Goal: Navigation & Orientation: Find specific page/section

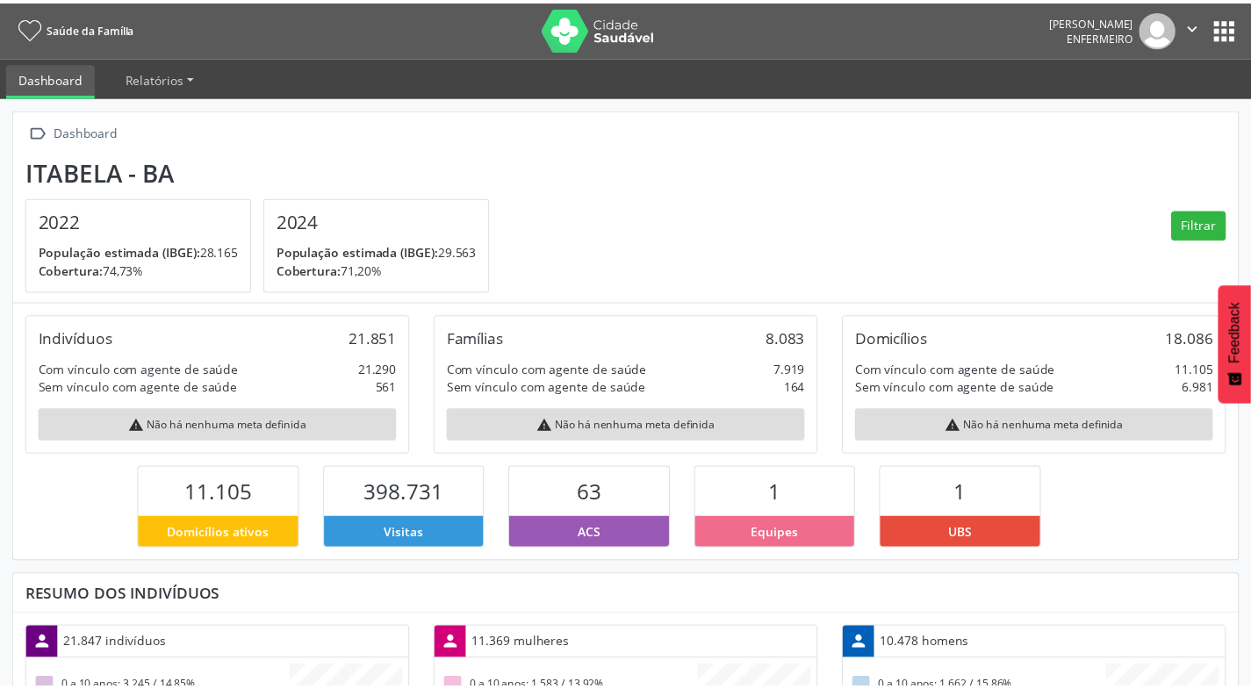
scroll to position [291, 413]
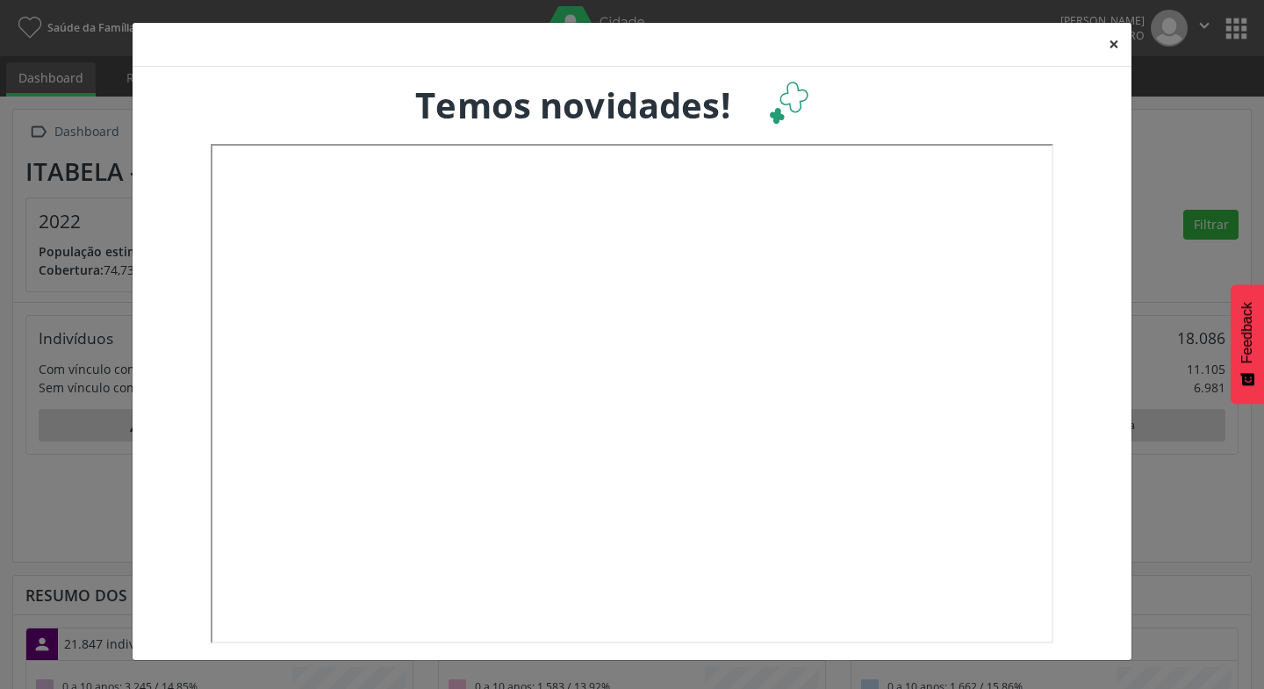
drag, startPoint x: 1122, startPoint y: 47, endPoint x: 1035, endPoint y: 97, distance: 99.9
click at [1121, 47] on button "×" at bounding box center [1114, 44] width 35 height 43
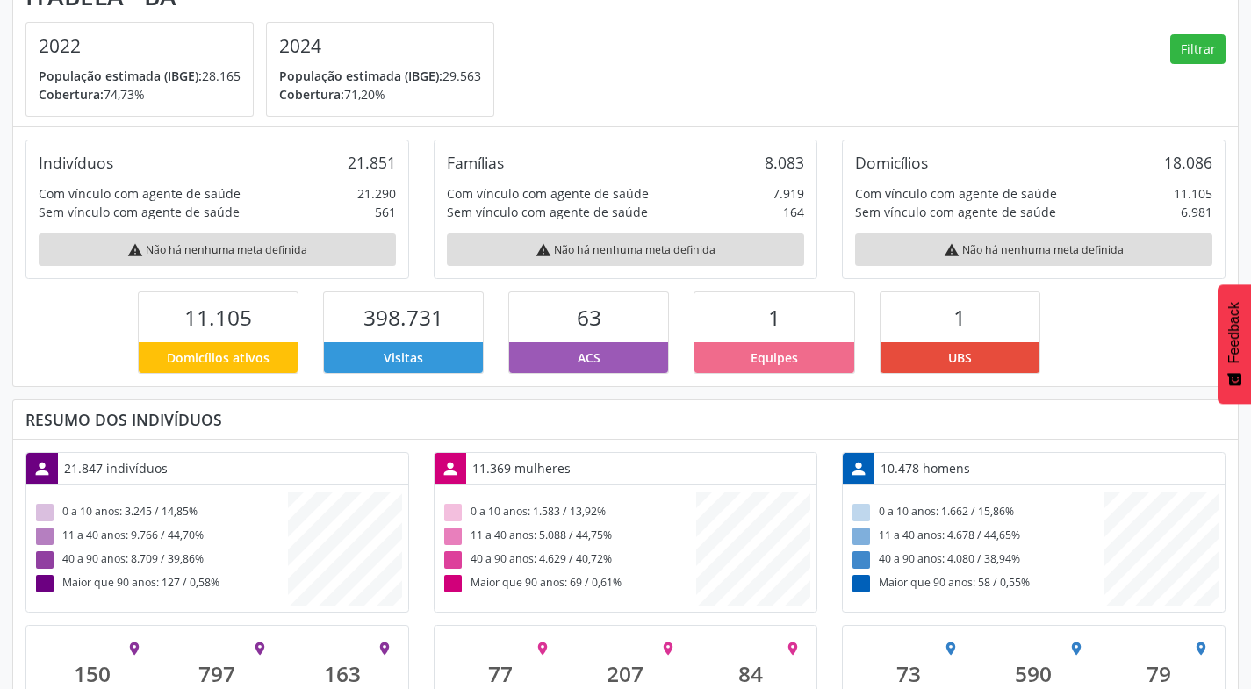
scroll to position [0, 0]
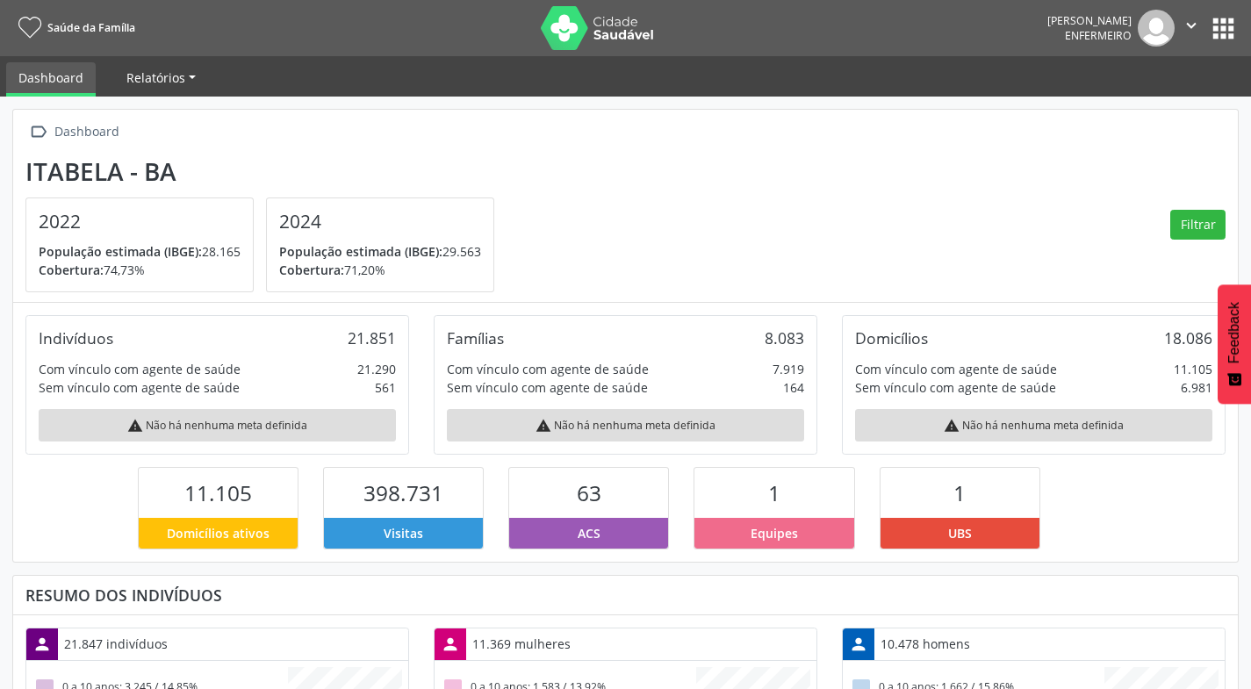
click at [177, 85] on span "Relatórios" at bounding box center [155, 77] width 59 height 17
drag, startPoint x: 427, startPoint y: 85, endPoint x: 919, endPoint y: 69, distance: 492.8
click at [430, 85] on ul "Dashboard Relatórios Desfechos da visita" at bounding box center [625, 76] width 1251 height 40
click at [442, 247] on span "População estimada (IBGE):" at bounding box center [360, 251] width 163 height 17
click at [709, 414] on div "warning Não há nenhuma meta definida" at bounding box center [625, 425] width 357 height 32
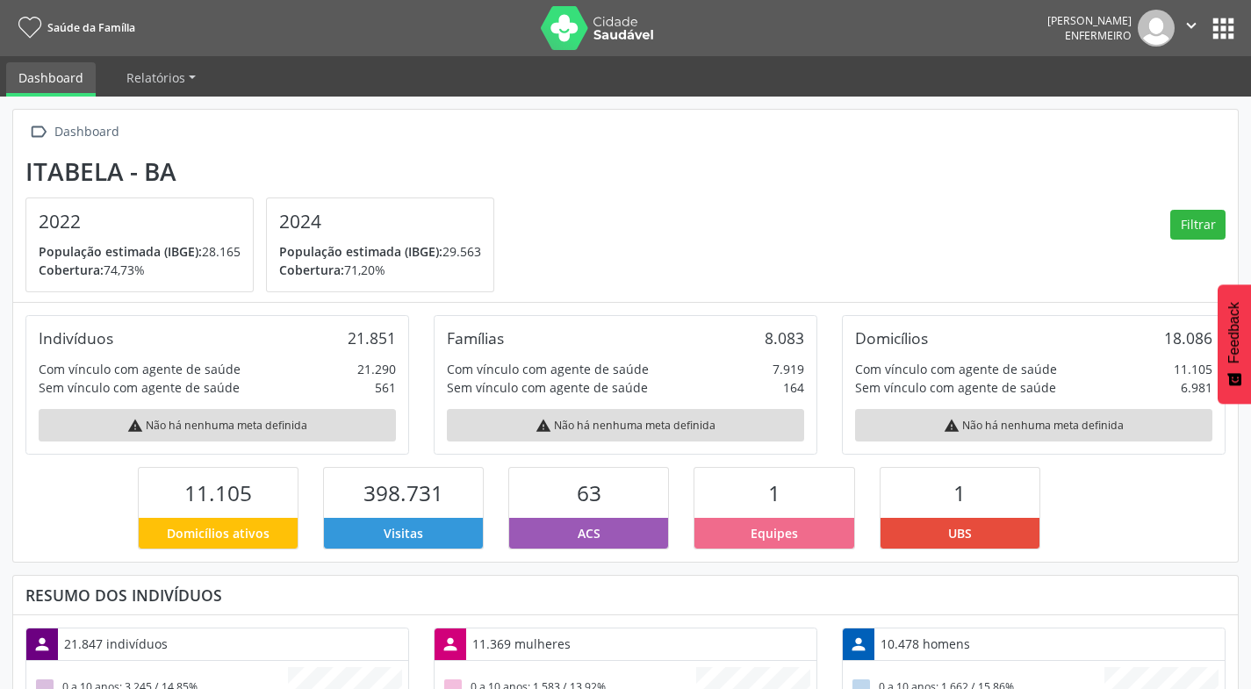
click at [1007, 423] on div "warning Não há nenhuma meta definida" at bounding box center [1033, 425] width 357 height 32
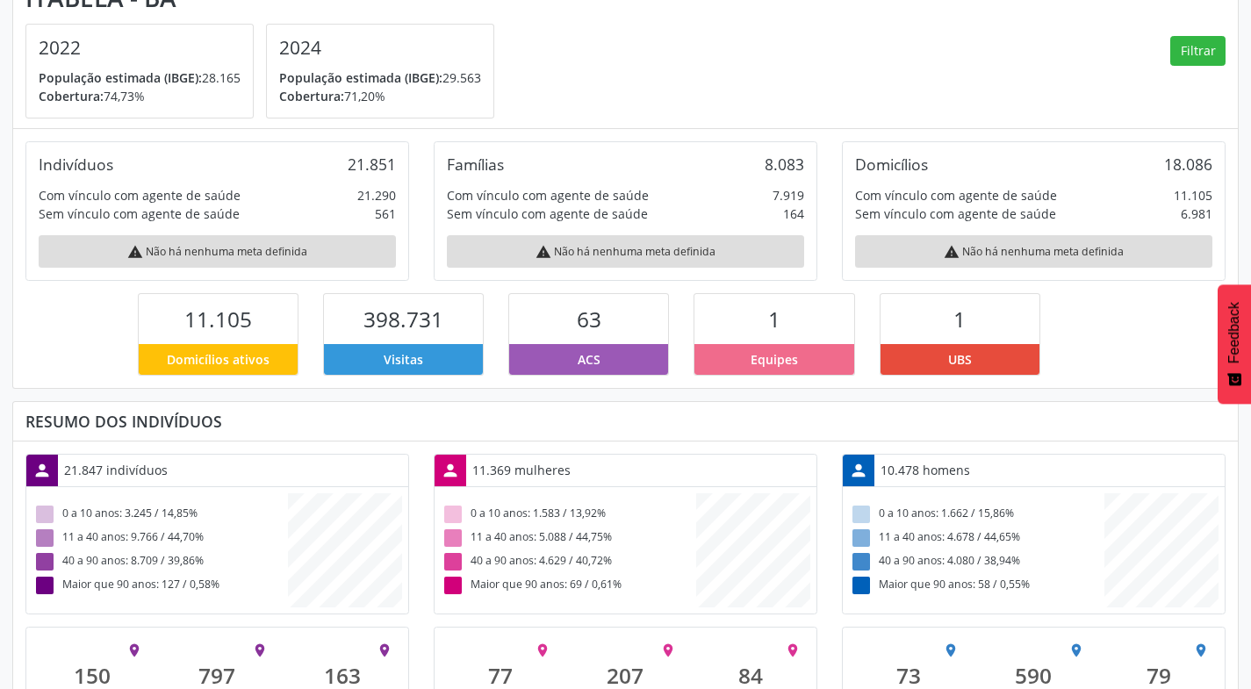
scroll to position [176, 0]
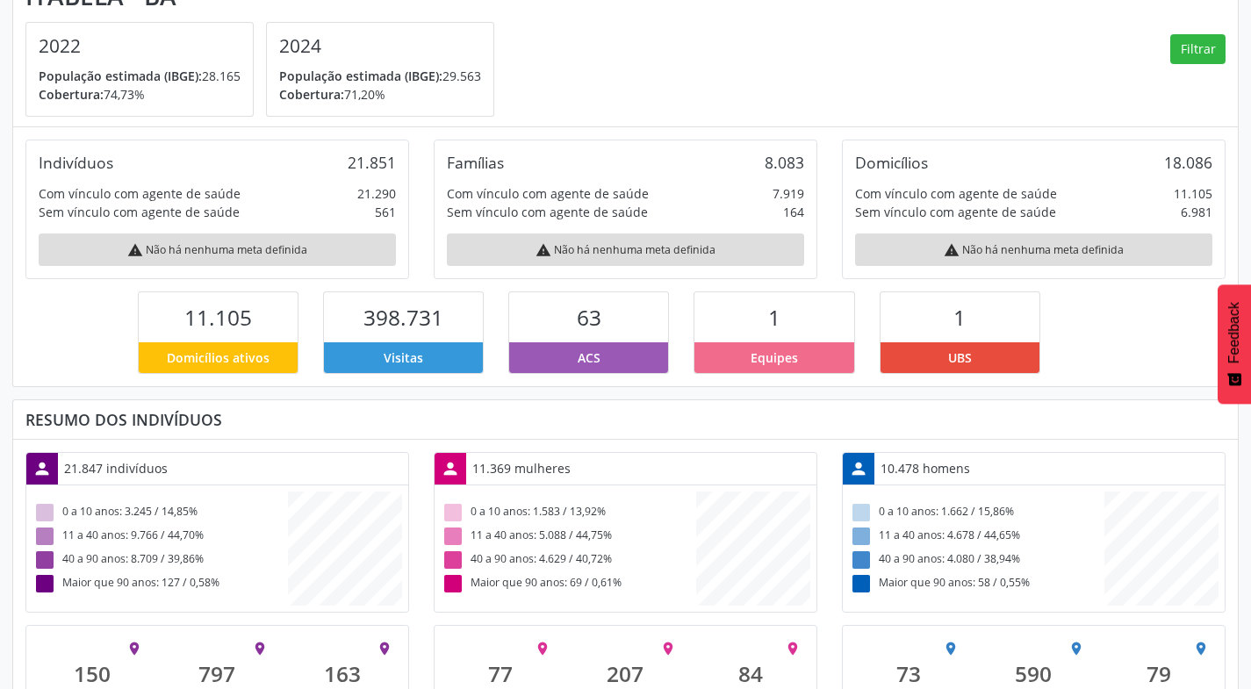
click at [981, 345] on div "UBS" at bounding box center [960, 357] width 159 height 31
click at [744, 344] on div "Equipes" at bounding box center [773, 357] width 159 height 31
click at [579, 361] on span "ACS" at bounding box center [589, 358] width 23 height 18
click at [581, 331] on span "63" at bounding box center [589, 317] width 25 height 29
click at [423, 316] on span "398.731" at bounding box center [403, 317] width 80 height 29
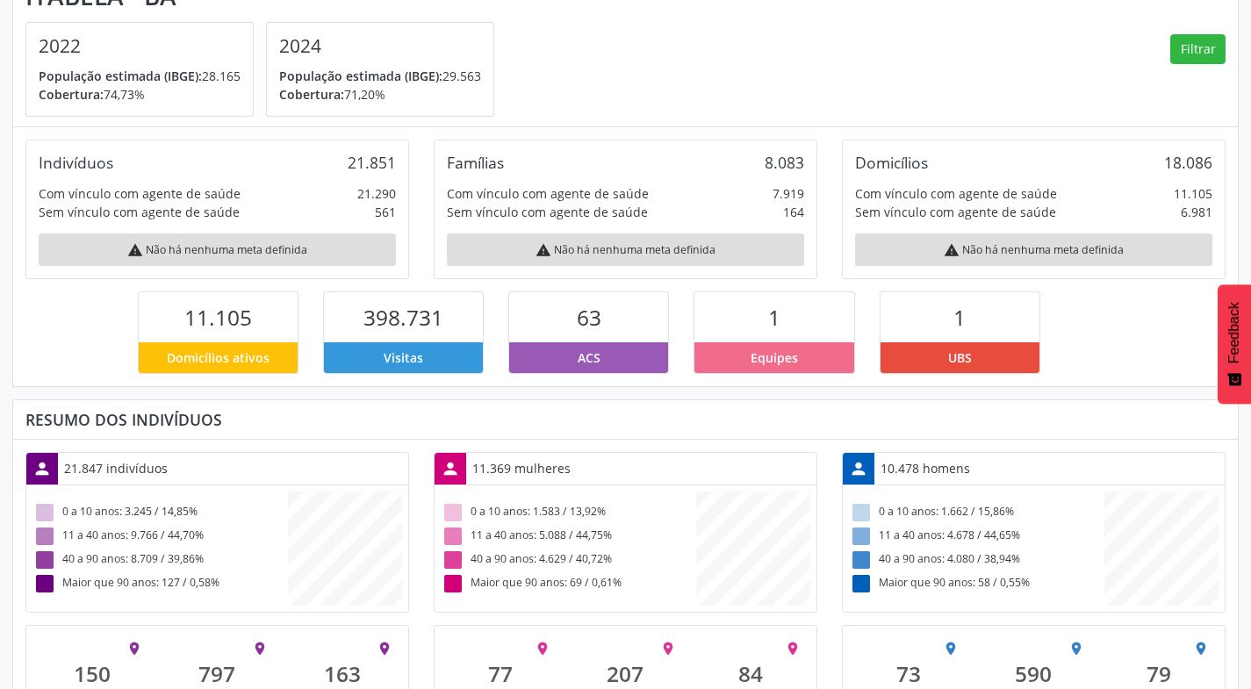
drag, startPoint x: 423, startPoint y: 316, endPoint x: 385, endPoint y: 357, distance: 56.5
click at [385, 357] on span "Visitas" at bounding box center [404, 358] width 40 height 18
click at [160, 347] on div "Domicílios ativos" at bounding box center [218, 357] width 159 height 31
click at [239, 306] on span "11.105" at bounding box center [218, 317] width 68 height 29
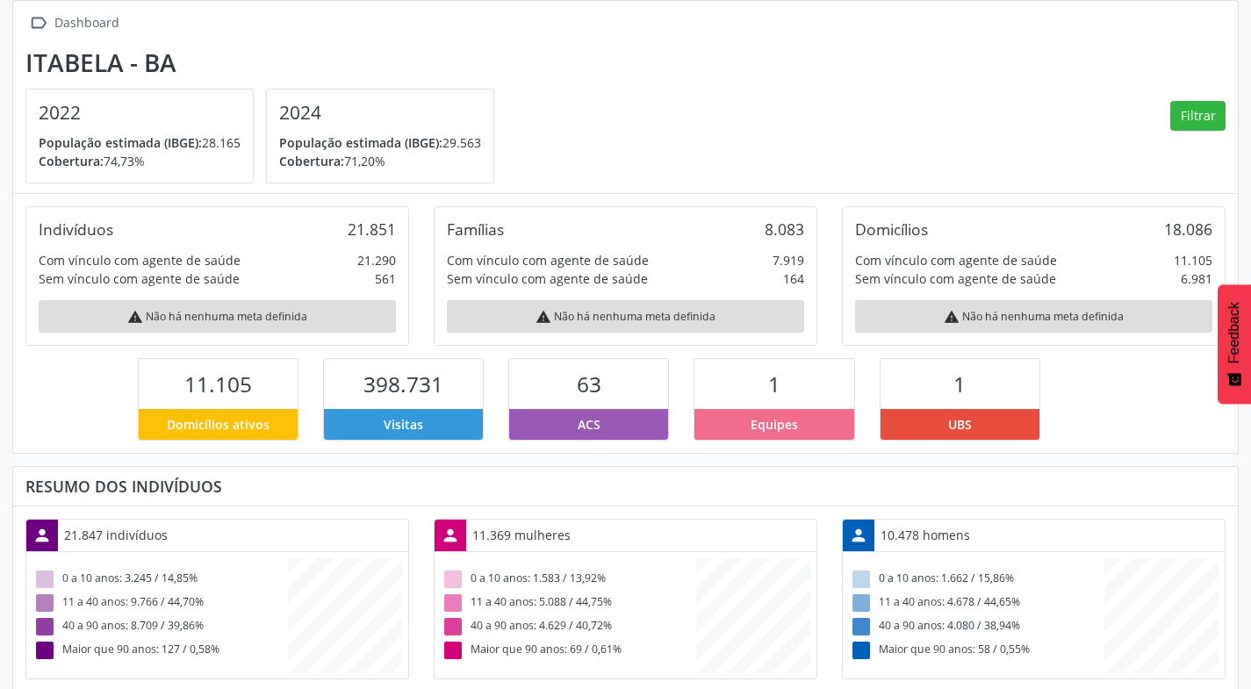
scroll to position [0, 0]
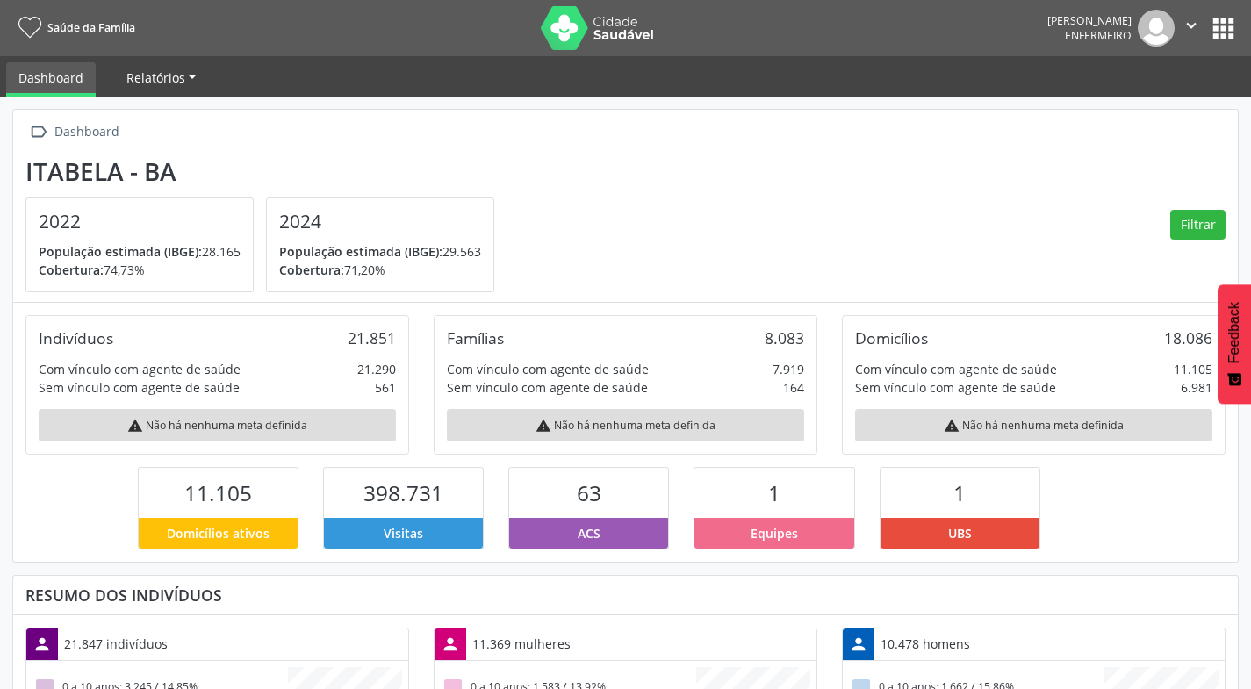
click at [166, 76] on span "Relatórios" at bounding box center [155, 77] width 59 height 17
drag, startPoint x: 79, startPoint y: 76, endPoint x: 62, endPoint y: 51, distance: 29.7
click at [78, 76] on link "Dashboard" at bounding box center [51, 79] width 90 height 34
click at [1225, 29] on button "apps" at bounding box center [1223, 28] width 31 height 31
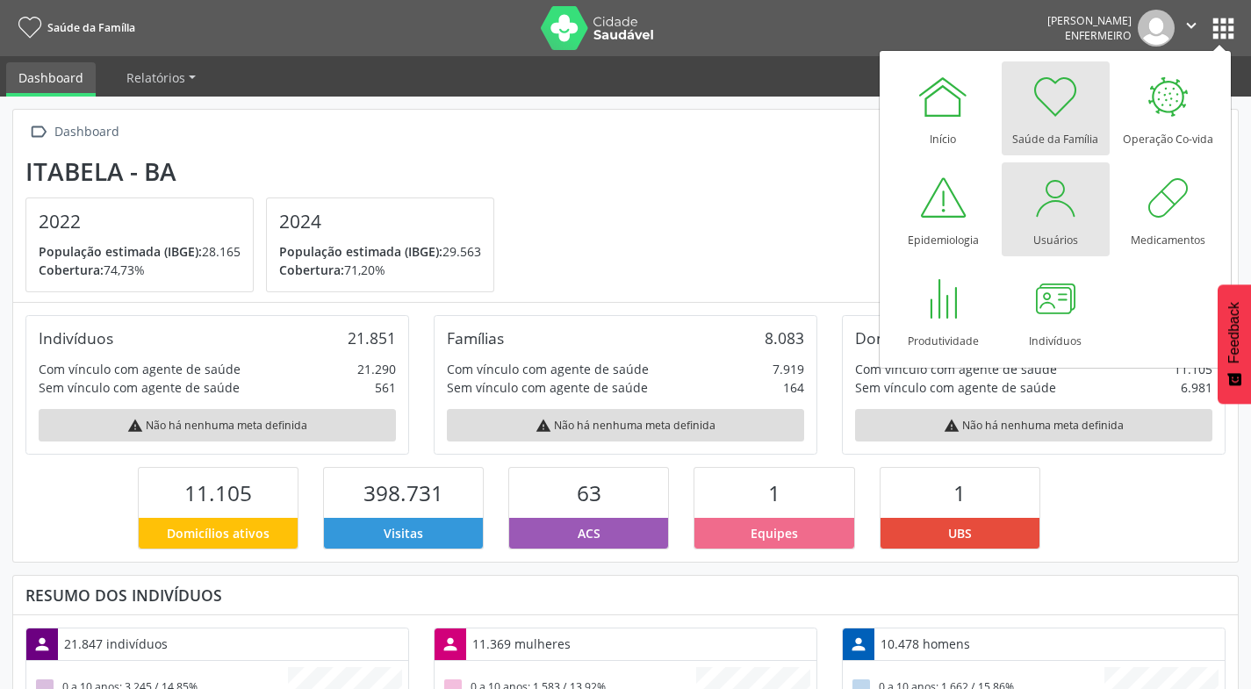
click at [1075, 246] on div "Usuários" at bounding box center [1055, 236] width 45 height 24
